Goal: Information Seeking & Learning: Compare options

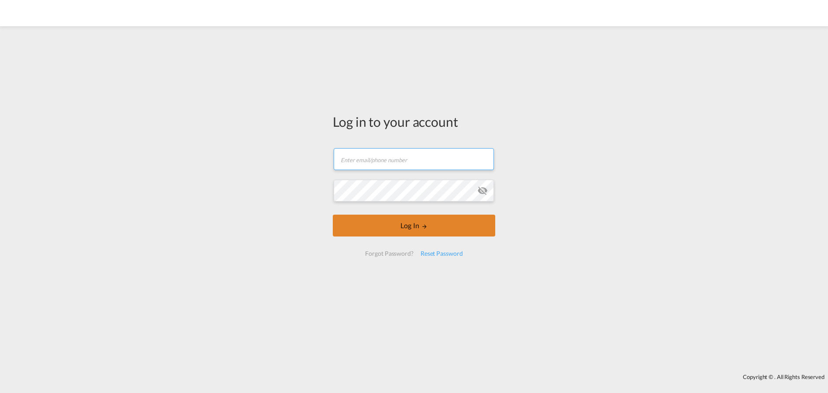
type input "[EMAIL_ADDRESS][PERSON_NAME][DOMAIN_NAME]"
click at [381, 233] on button "Log In" at bounding box center [414, 225] width 162 height 22
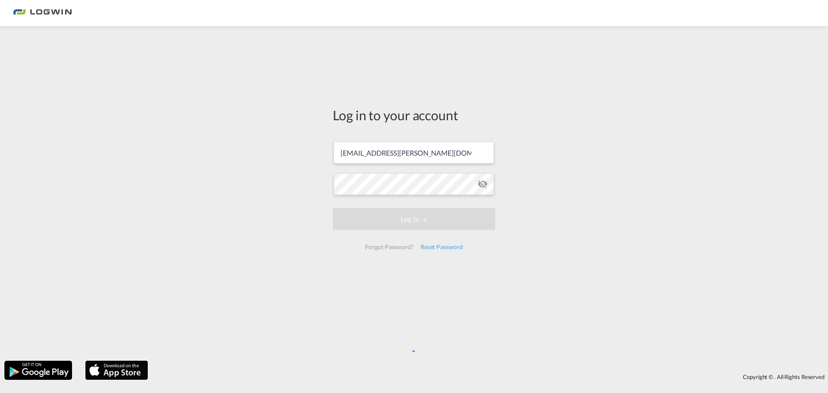
click at [527, 263] on div "Log in to your account [EMAIL_ADDRESS][PERSON_NAME][DOMAIN_NAME] Log In Forgot …" at bounding box center [414, 193] width 828 height 325
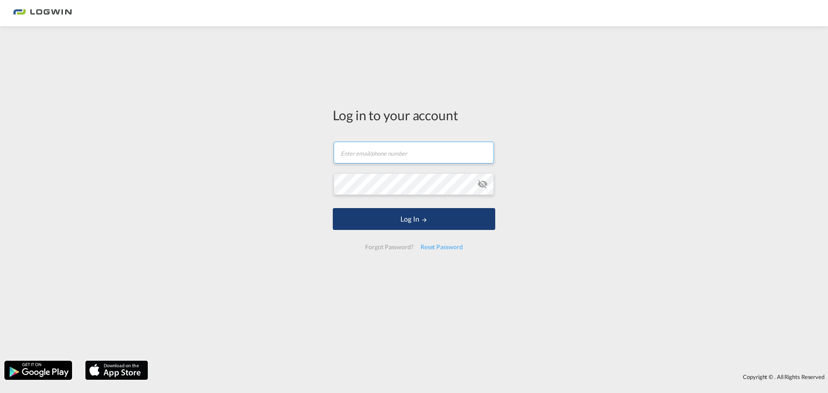
type input "[EMAIL_ADDRESS][PERSON_NAME][DOMAIN_NAME]"
click at [428, 218] on button "Log In" at bounding box center [414, 219] width 162 height 22
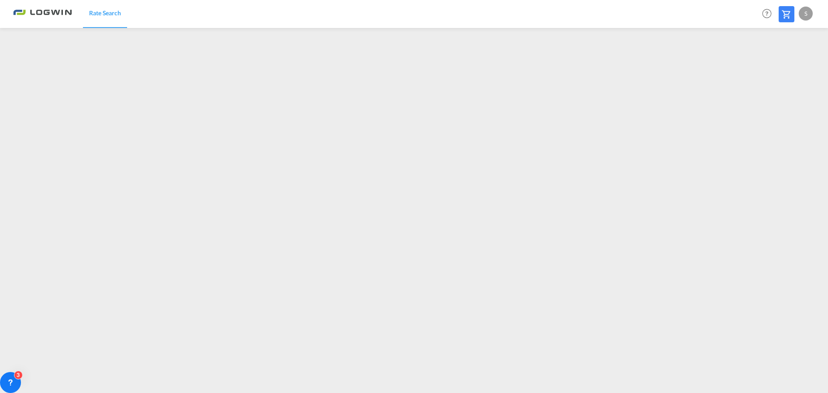
click at [296, 23] on div "Rate Search Help Resources Product Release S My Profile Logout" at bounding box center [414, 13] width 802 height 27
